Goal: Transaction & Acquisition: Purchase product/service

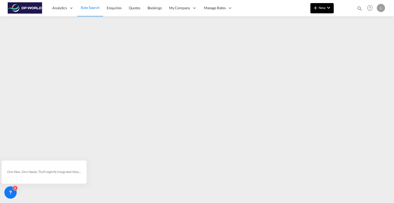
click at [323, 4] on button "New" at bounding box center [322, 8] width 23 height 10
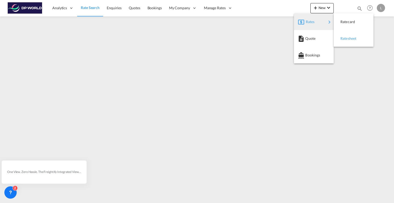
click at [344, 38] on span "Ratesheet" at bounding box center [344, 38] width 6 height 10
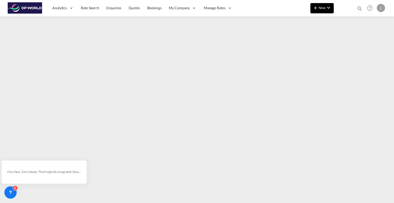
click at [318, 9] on md-icon "icon-plus 400-fg" at bounding box center [316, 8] width 6 height 6
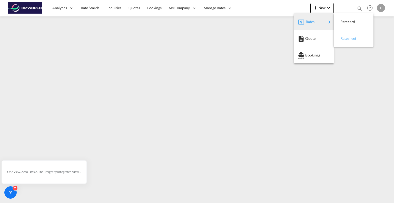
click at [342, 38] on span "Ratesheet" at bounding box center [344, 38] width 6 height 10
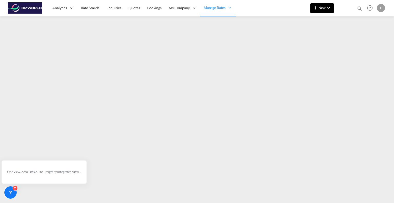
click at [326, 6] on md-icon "icon-chevron-down" at bounding box center [329, 8] width 6 height 6
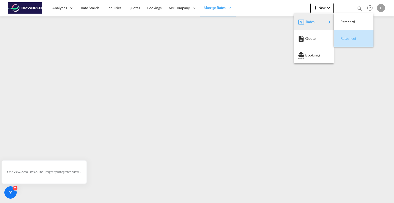
click at [354, 35] on div "Ratesheet" at bounding box center [350, 38] width 19 height 13
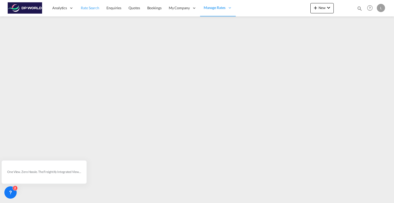
click at [91, 10] on span "Rate Search" at bounding box center [90, 8] width 18 height 4
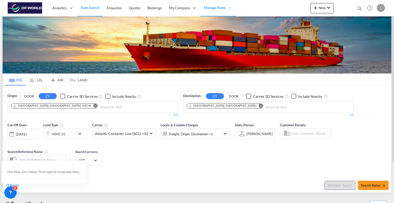
click at [90, 104] on button "Remove" at bounding box center [94, 106] width 8 height 5
click at [259, 105] on md-icon "Remove" at bounding box center [261, 106] width 4 height 4
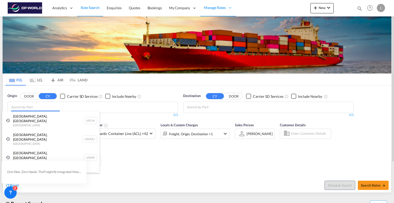
click at [112, 108] on body "Analytics Reports Dashboard Rate Search Enquiries Quotes Bookings" at bounding box center [197, 101] width 394 height 203
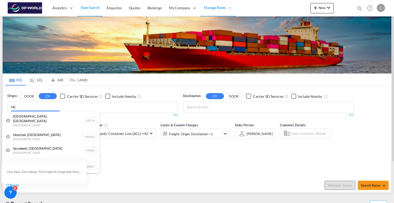
type input "N"
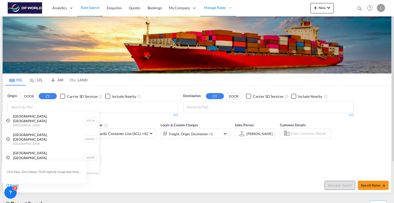
type input "E"
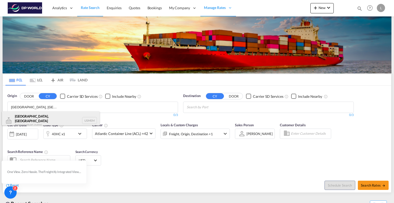
type input "[GEOGRAPHIC_DATA], [GEOGRAPHIC_DATA]"
click at [49, 116] on div "[GEOGRAPHIC_DATA], [GEOGRAPHIC_DATA] [GEOGRAPHIC_DATA] USMEM" at bounding box center [51, 120] width 98 height 18
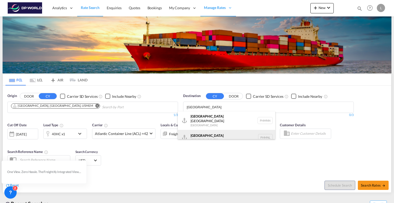
type input "[GEOGRAPHIC_DATA]"
click at [198, 132] on div "[GEOGRAPHIC_DATA] [GEOGRAPHIC_DATA] PHMNL" at bounding box center [227, 137] width 98 height 15
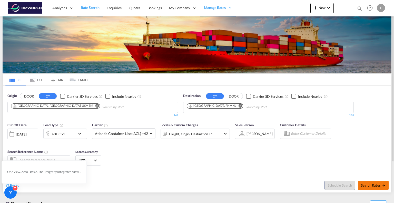
click at [374, 183] on span "Search Rates" at bounding box center [373, 185] width 25 height 4
type input "USMEM to PHMNL / [DATE]"
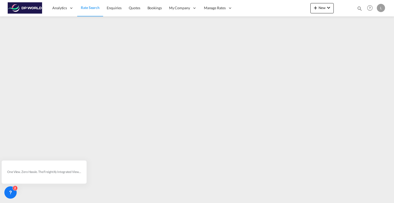
drag, startPoint x: 242, startPoint y: 199, endPoint x: 262, endPoint y: 200, distance: 20.3
click at [262, 200] on div at bounding box center [197, 108] width 394 height 184
